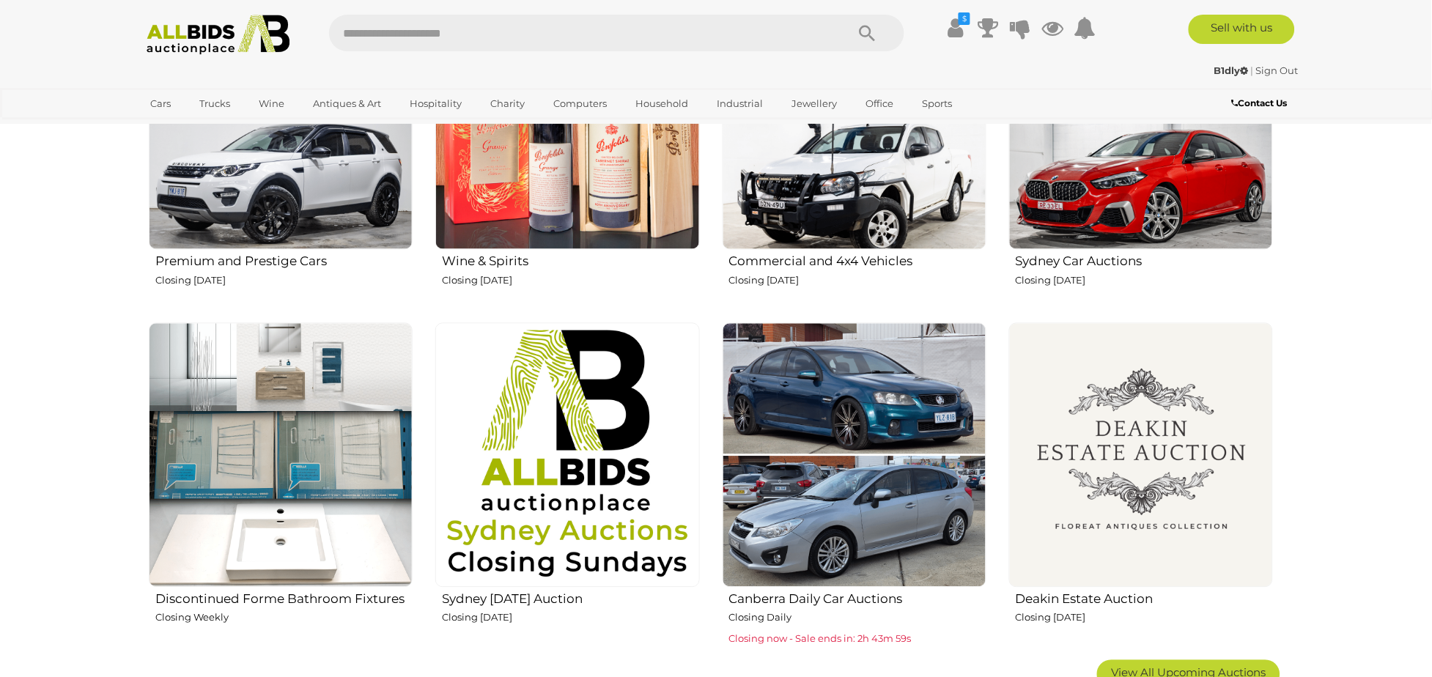
scroll to position [733, 0]
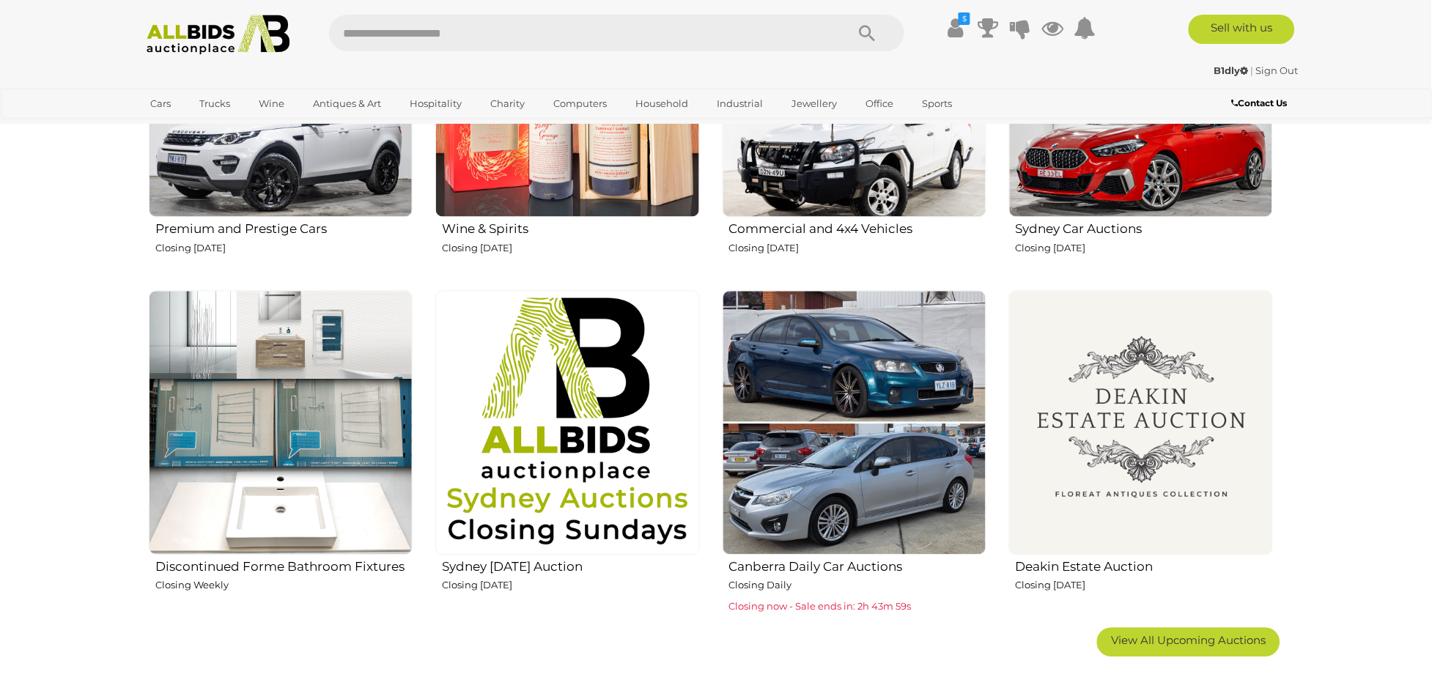
click at [592, 372] on img at bounding box center [567, 423] width 264 height 264
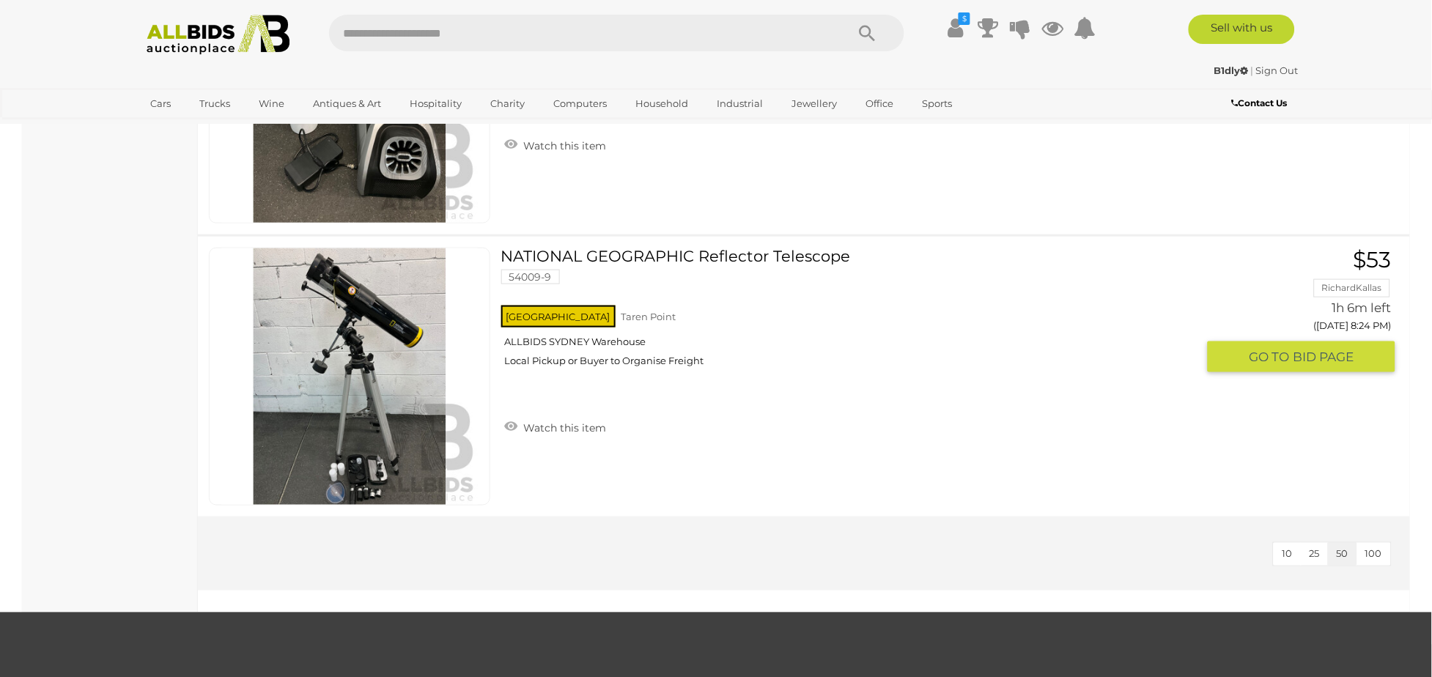
scroll to position [10811, 0]
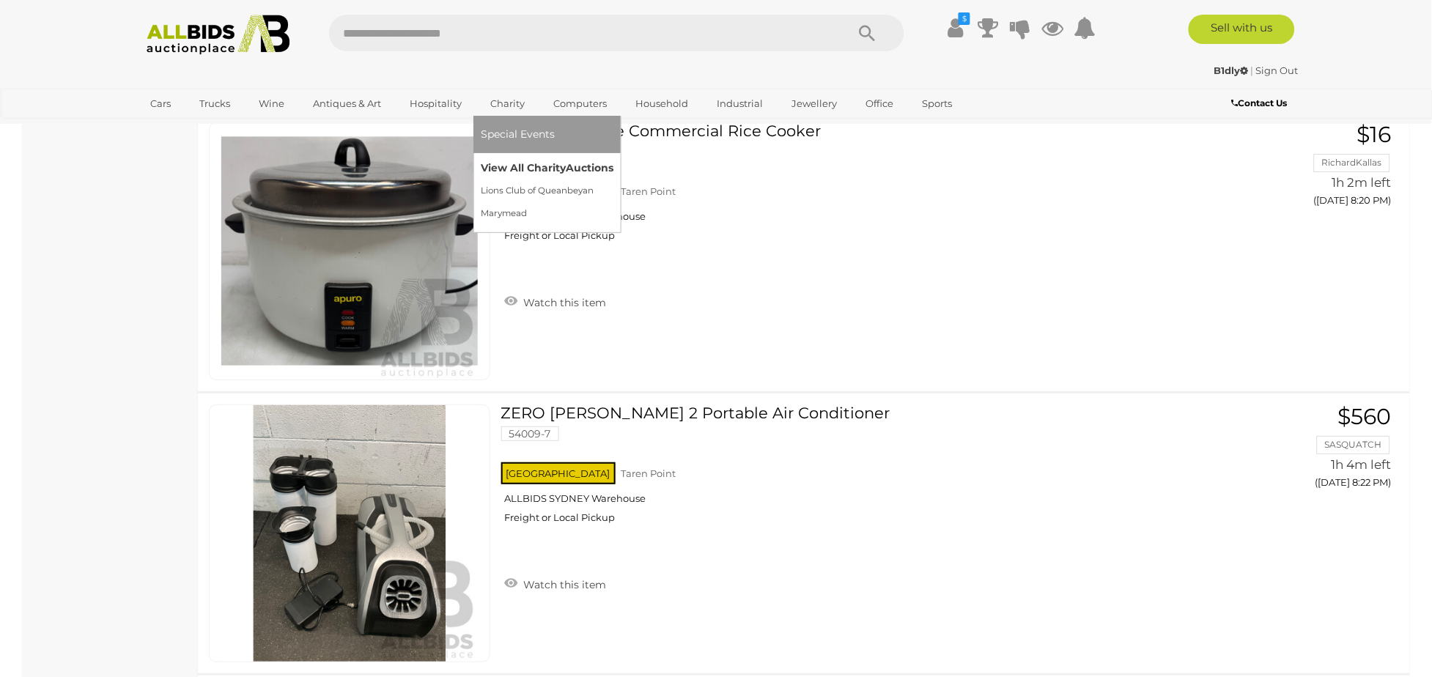
click at [535, 161] on link "View All Charity Auctions" at bounding box center [547, 168] width 133 height 23
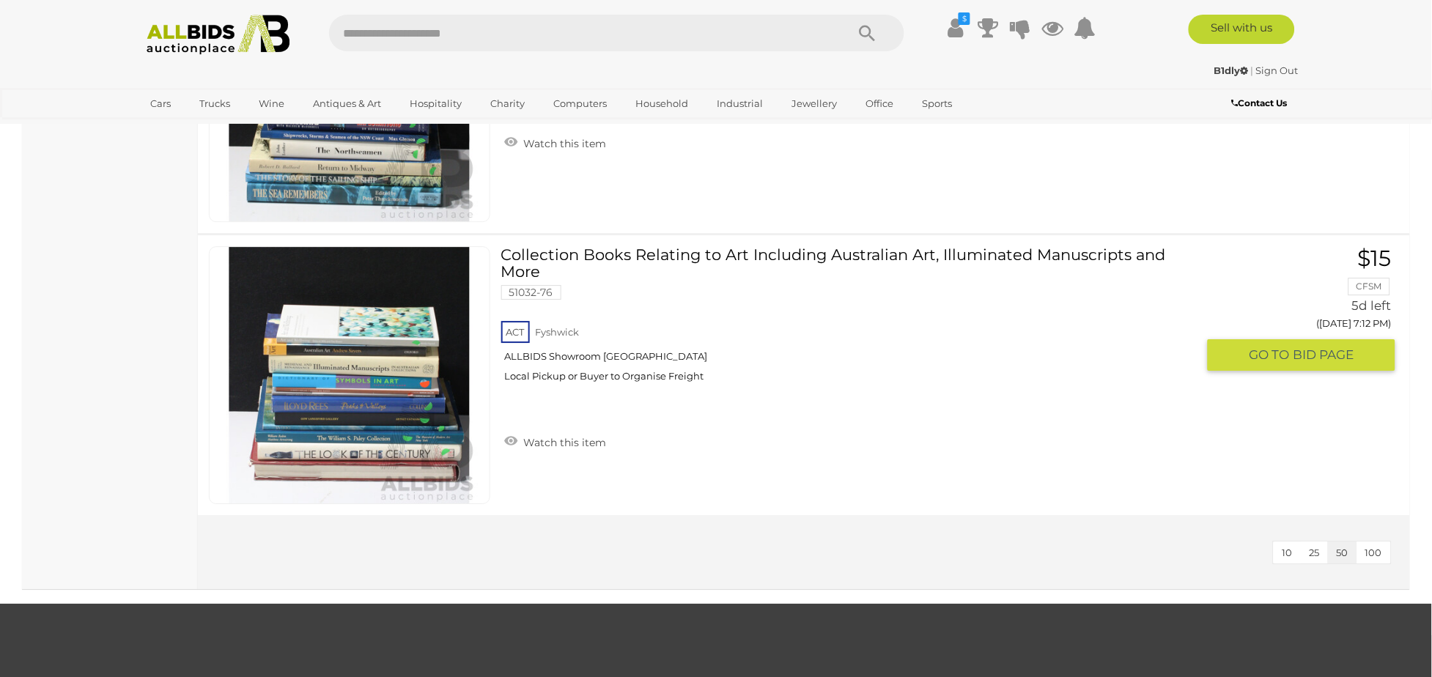
scroll to position [3023, 0]
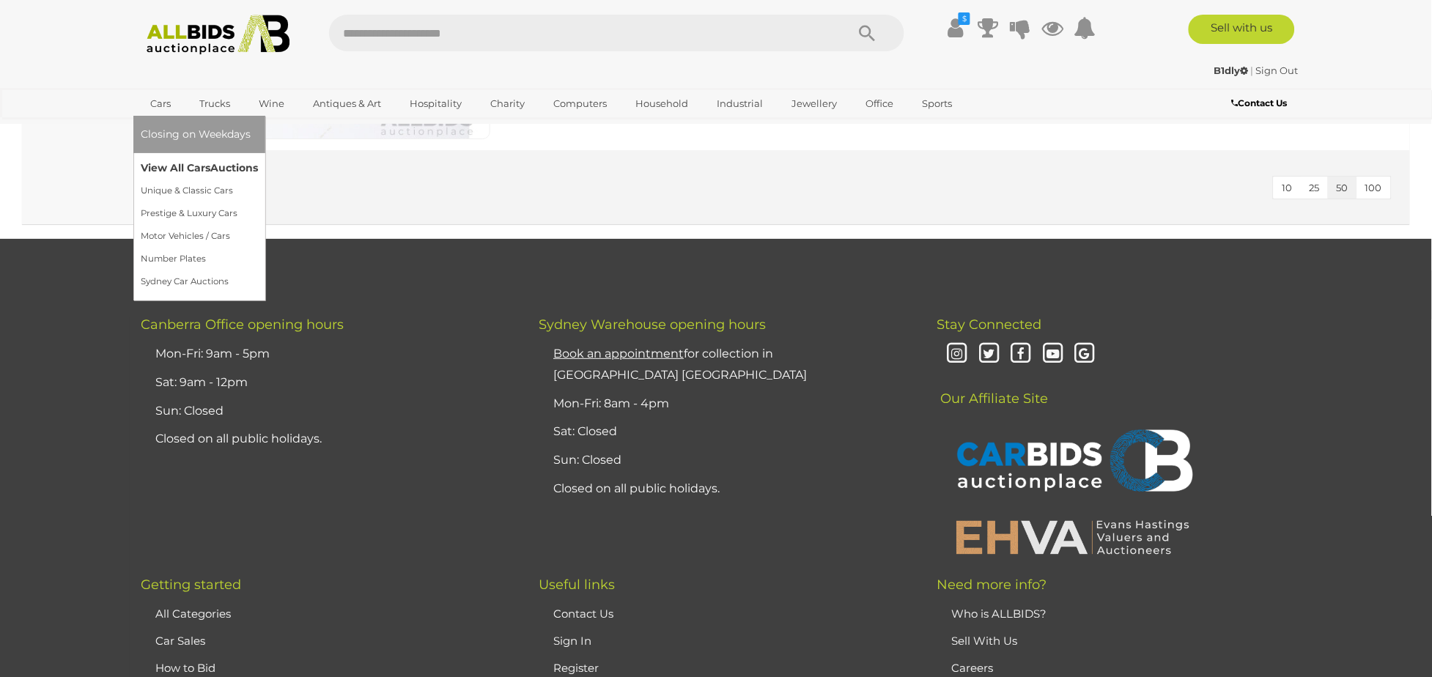
click at [188, 161] on link "View All Cars Auctions" at bounding box center [199, 168] width 117 height 23
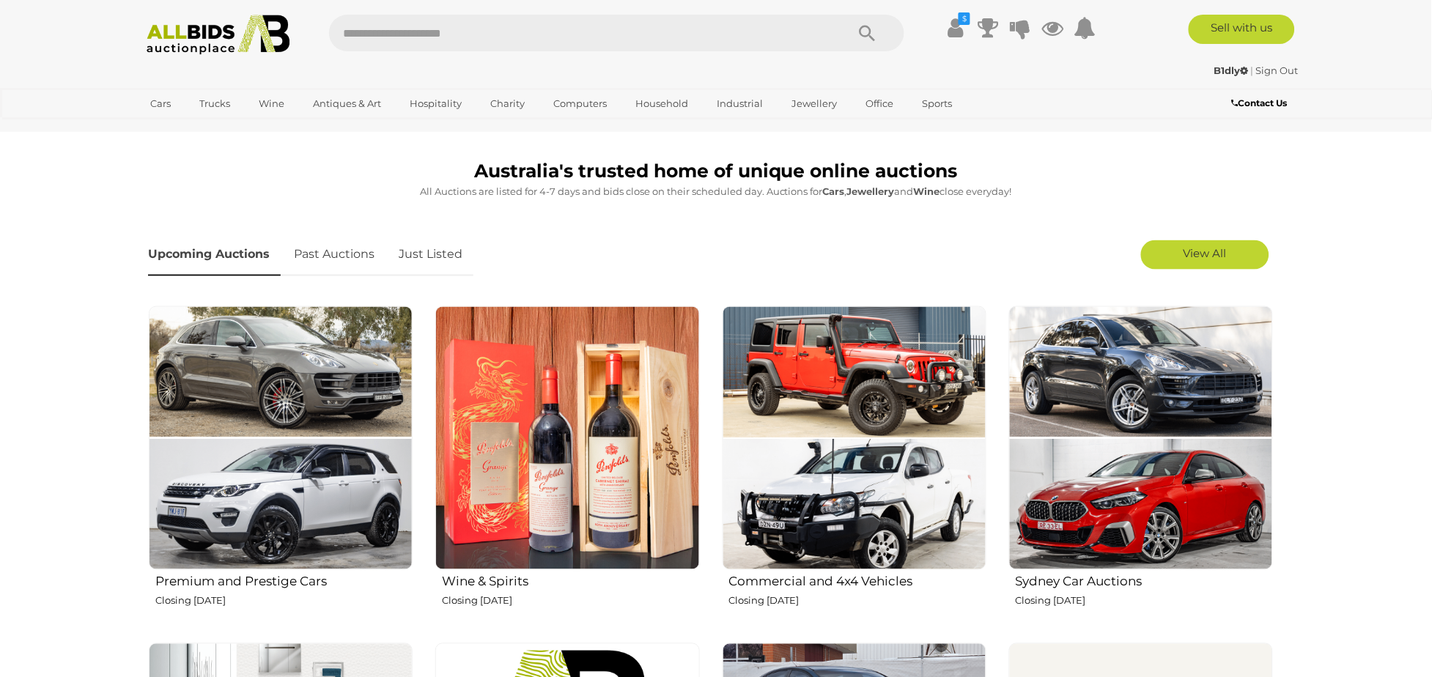
scroll to position [733, 0]
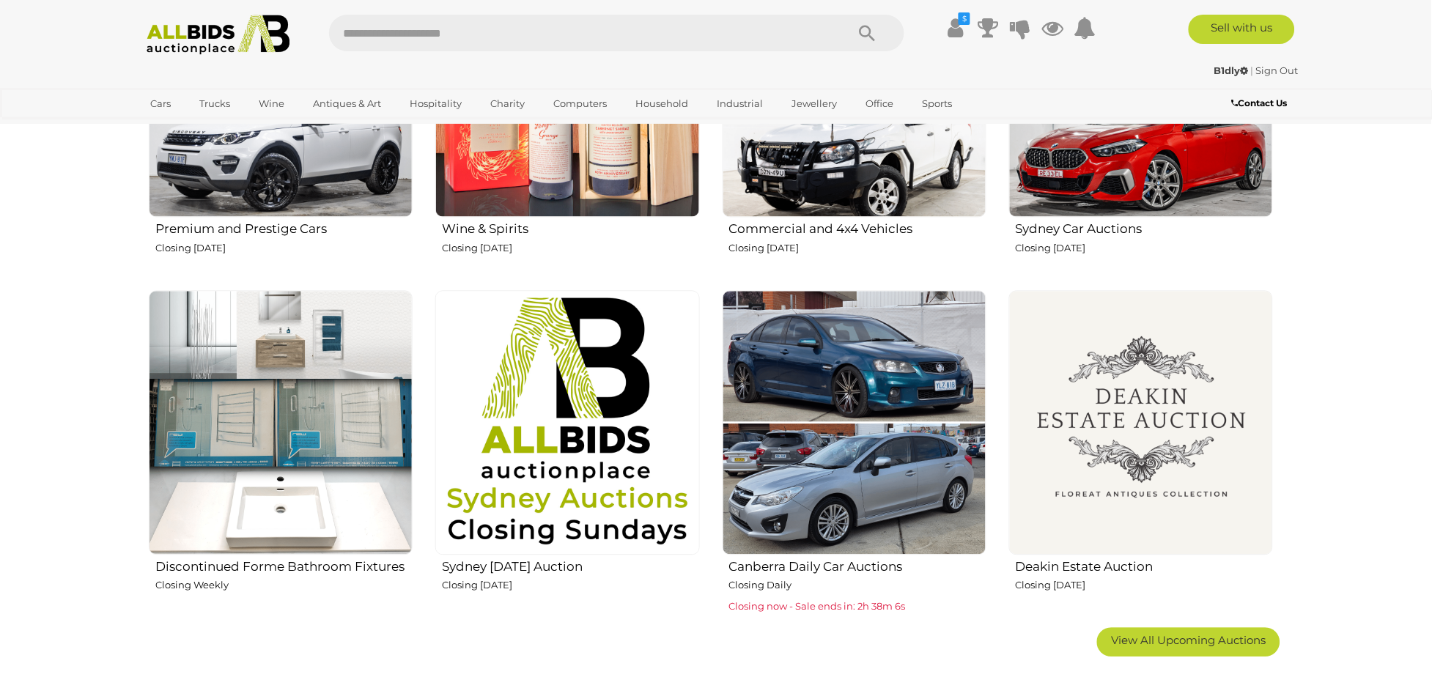
click at [567, 391] on img at bounding box center [567, 423] width 264 height 264
